Goal: Information Seeking & Learning: Learn about a topic

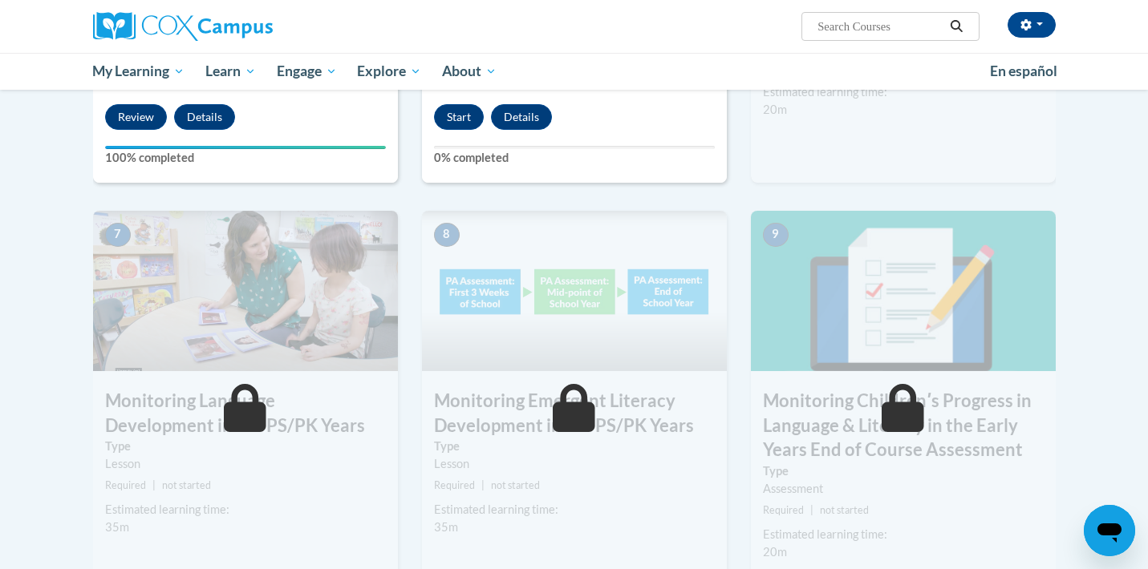
scroll to position [930, 0]
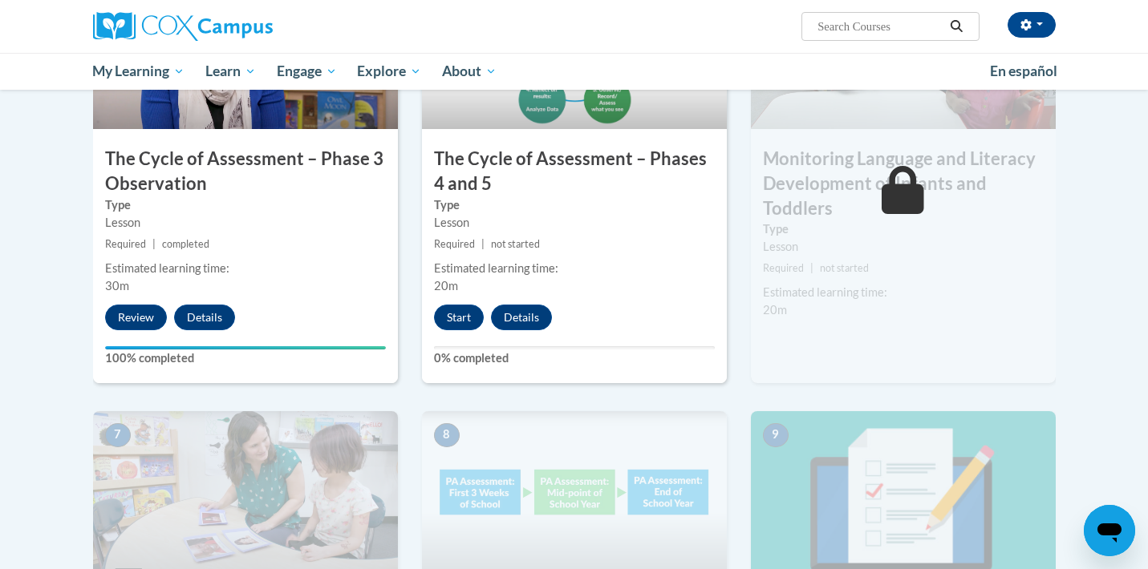
click at [904, 245] on div "Lesson" at bounding box center [903, 247] width 281 height 18
click at [464, 316] on button "Start" at bounding box center [459, 318] width 50 height 26
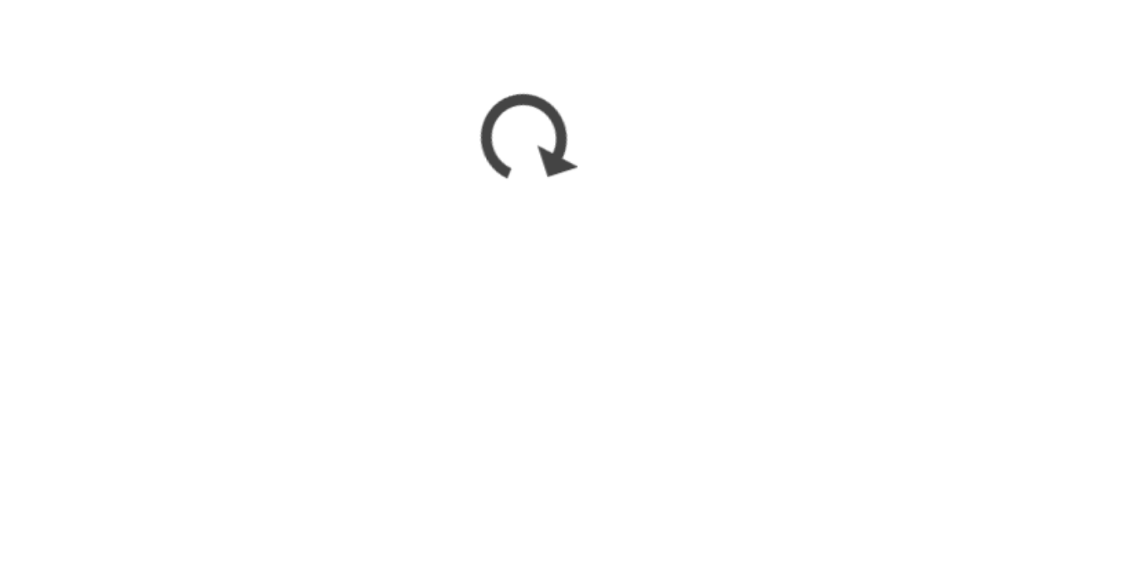
scroll to position [905, 0]
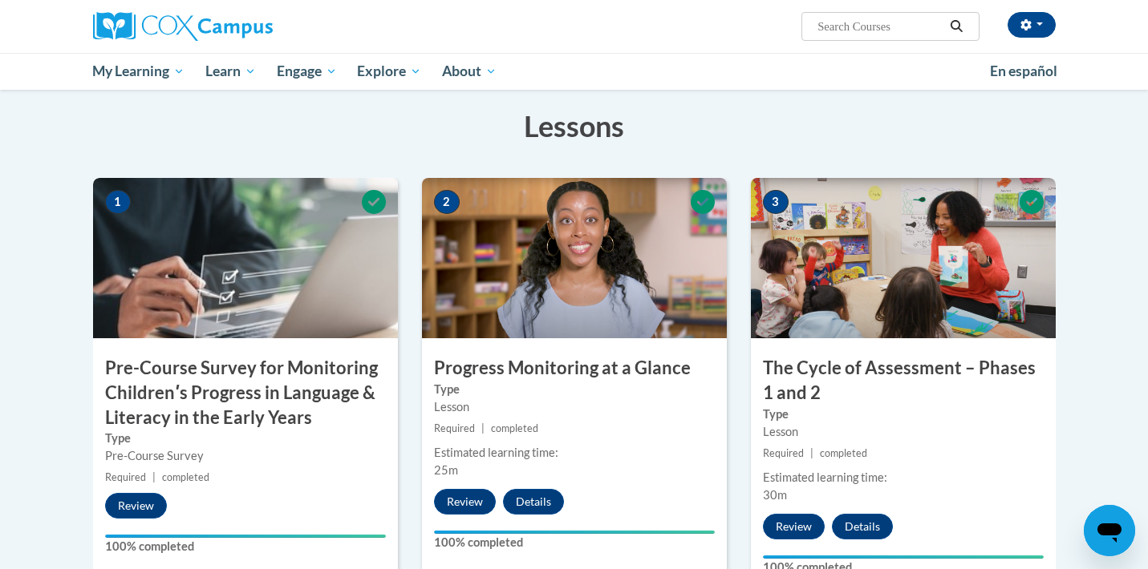
scroll to position [283, 0]
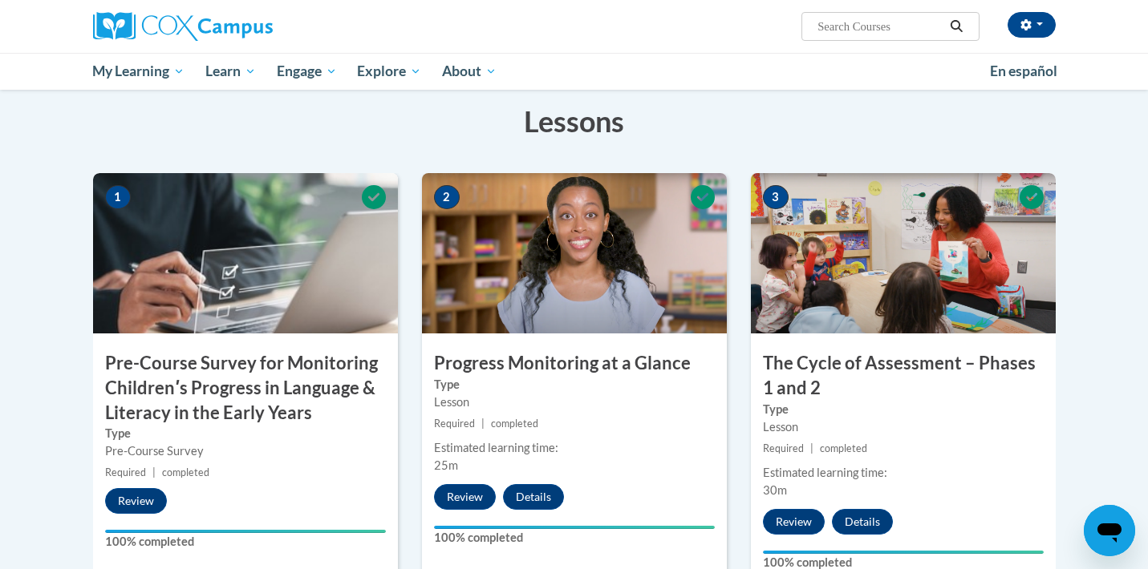
click at [885, 323] on img at bounding box center [903, 253] width 305 height 160
click at [890, 295] on img at bounding box center [903, 253] width 305 height 160
click at [800, 528] on button "Review" at bounding box center [794, 522] width 62 height 26
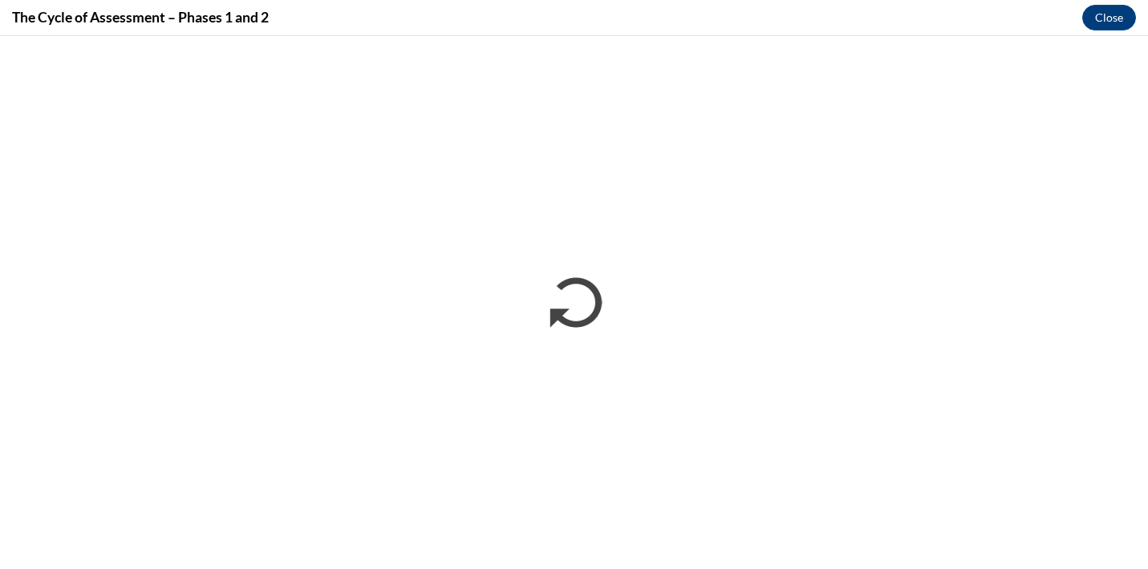
scroll to position [0, 0]
click at [1121, 12] on button "Close" at bounding box center [1109, 18] width 54 height 26
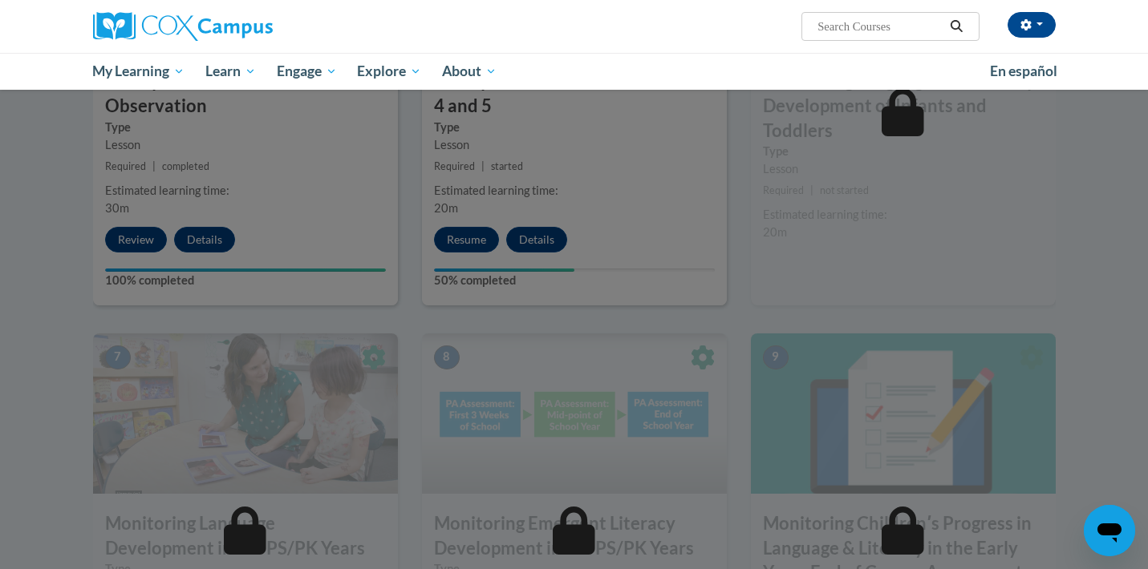
scroll to position [1009, 0]
click at [476, 232] on div at bounding box center [574, 284] width 1148 height 569
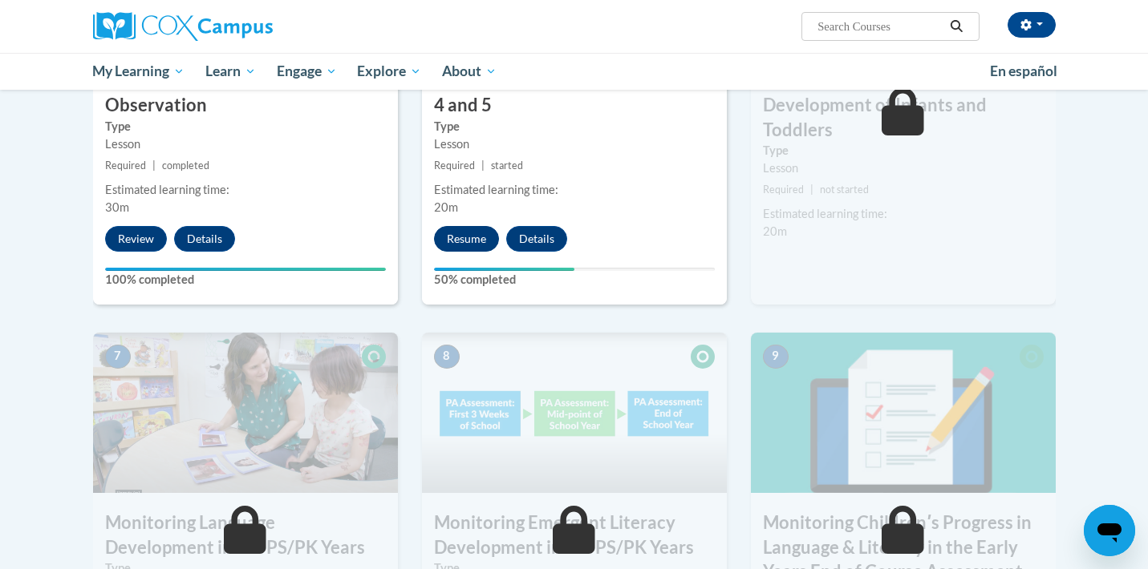
click at [461, 239] on button "Resume" at bounding box center [466, 239] width 65 height 26
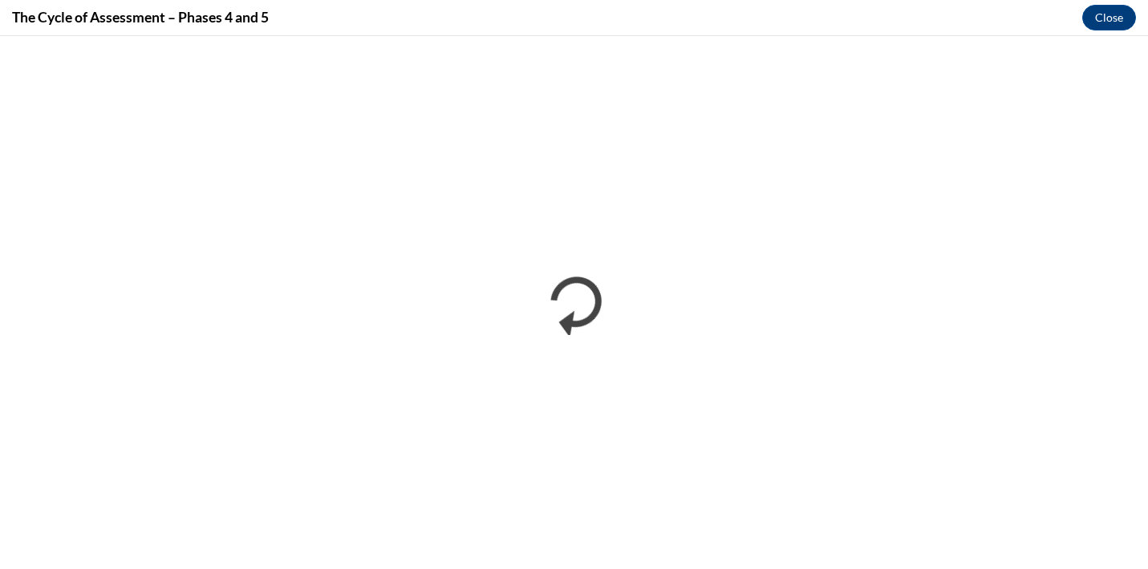
scroll to position [0, 0]
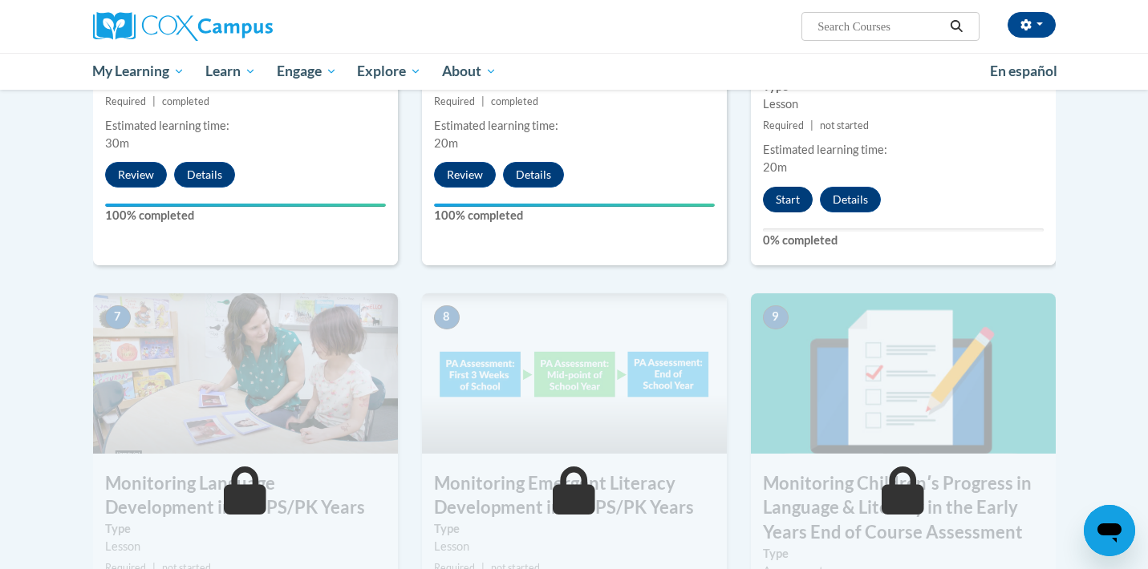
scroll to position [1106, 0]
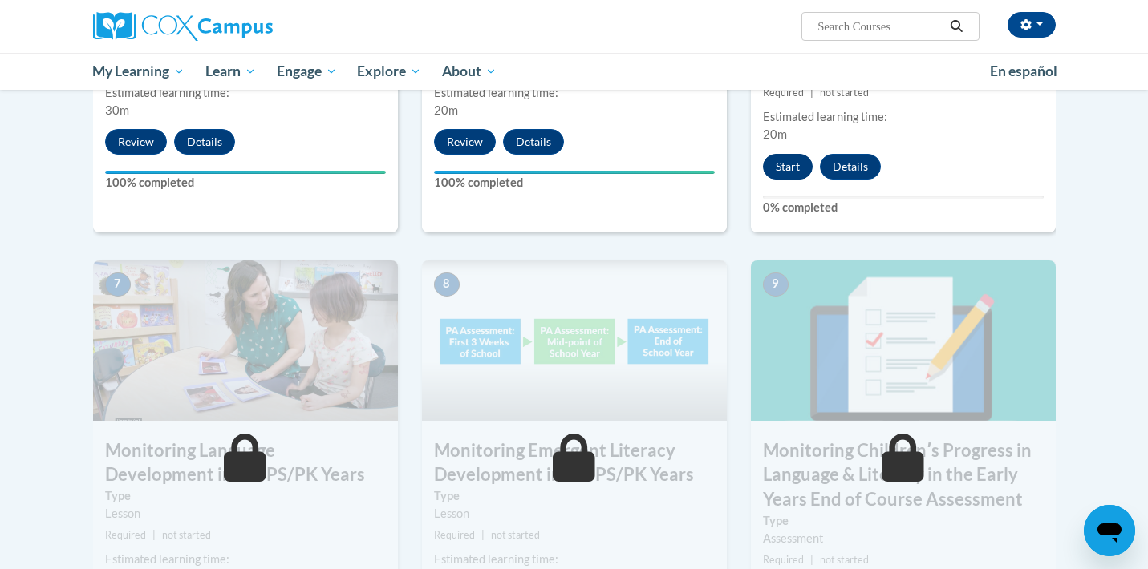
click at [789, 156] on button "Start" at bounding box center [788, 167] width 50 height 26
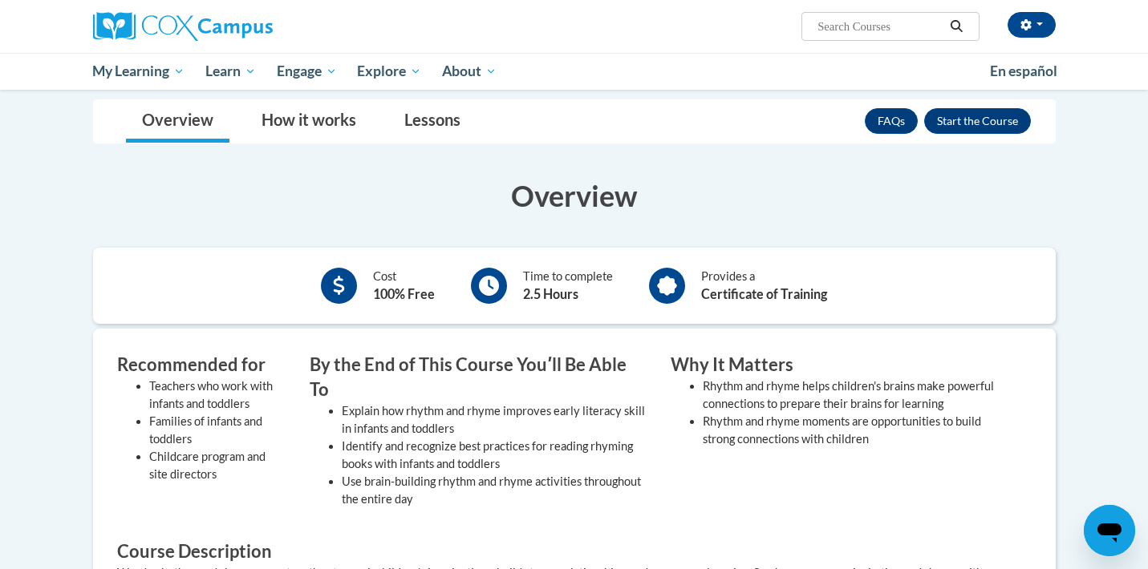
scroll to position [466, 0]
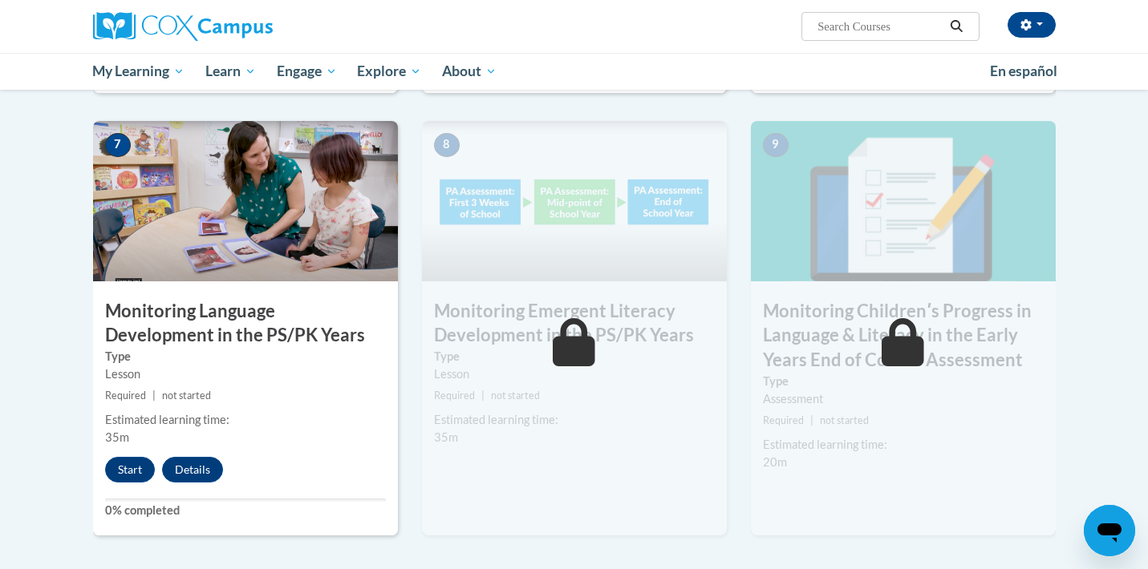
scroll to position [1377, 0]
